Goal: Information Seeking & Learning: Learn about a topic

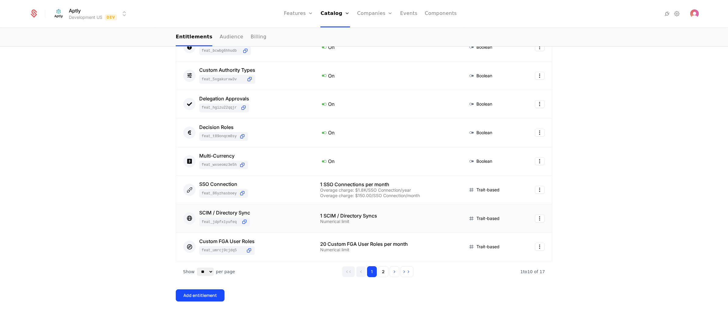
scroll to position [188, 0]
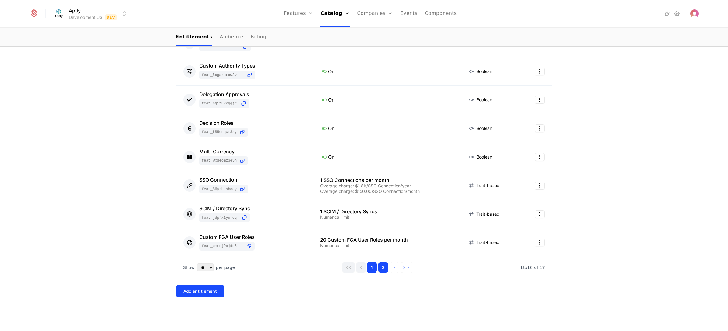
click at [382, 268] on button "2" at bounding box center [383, 267] width 10 height 11
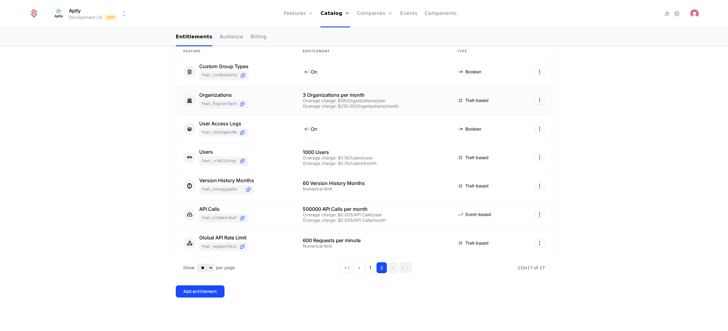
scroll to position [102, 0]
drag, startPoint x: 235, startPoint y: 209, endPoint x: 181, endPoint y: 201, distance: 54.1
click at [181, 201] on td "API Calls feat_B7a5Mnt4kWf" at bounding box center [235, 214] width 119 height 29
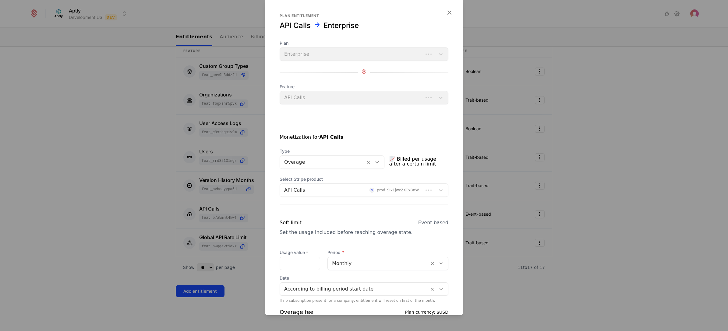
click at [148, 199] on div at bounding box center [364, 165] width 728 height 331
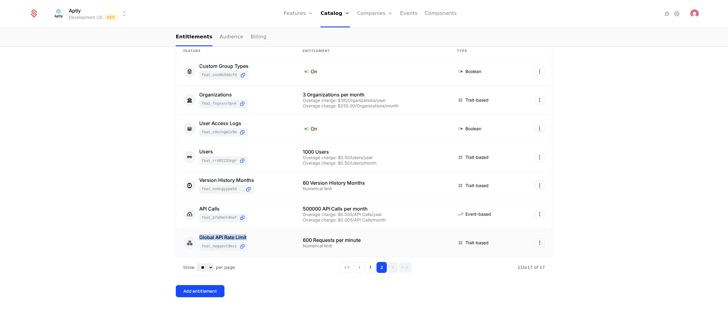
drag, startPoint x: 188, startPoint y: 238, endPoint x: 257, endPoint y: 240, distance: 68.5
click at [257, 240] on div "Global API Rate Limit feat_NwgQAVT9exz" at bounding box center [235, 243] width 105 height 16
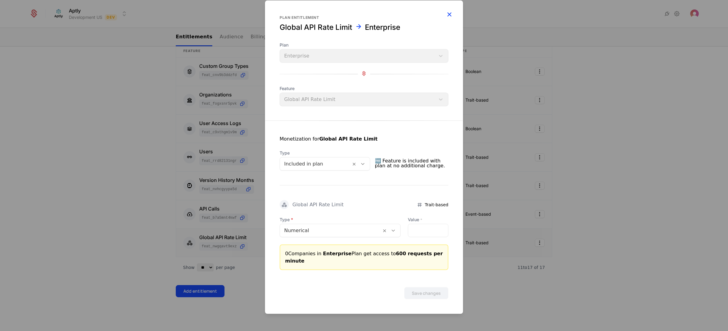
click at [449, 16] on icon "button" at bounding box center [449, 14] width 8 height 8
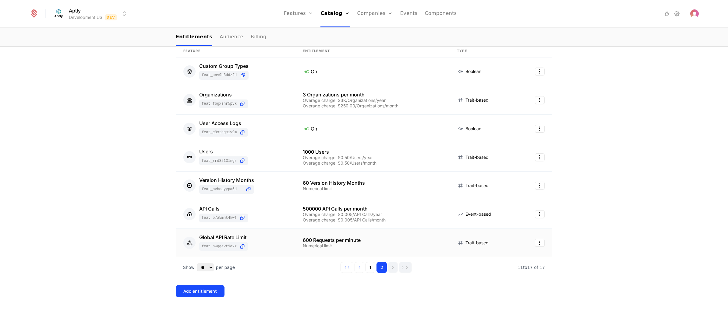
click at [51, 226] on div "17 Entitlements Feature Entitlement Type Custom Group Types feat_cNv9B3DdzFD On…" at bounding box center [364, 170] width 728 height 321
click at [218, 236] on div "Global API Rate Limit" at bounding box center [223, 237] width 49 height 5
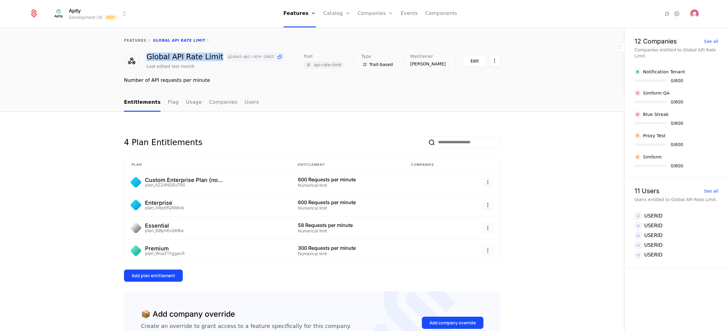
drag, startPoint x: 145, startPoint y: 55, endPoint x: 212, endPoint y: 57, distance: 67.3
click at [212, 57] on div "Global API Rate Limit global-api-rate-limit" at bounding box center [215, 57] width 139 height 9
copy div "Global API Rate Limit"
